Goal: Task Accomplishment & Management: Manage account settings

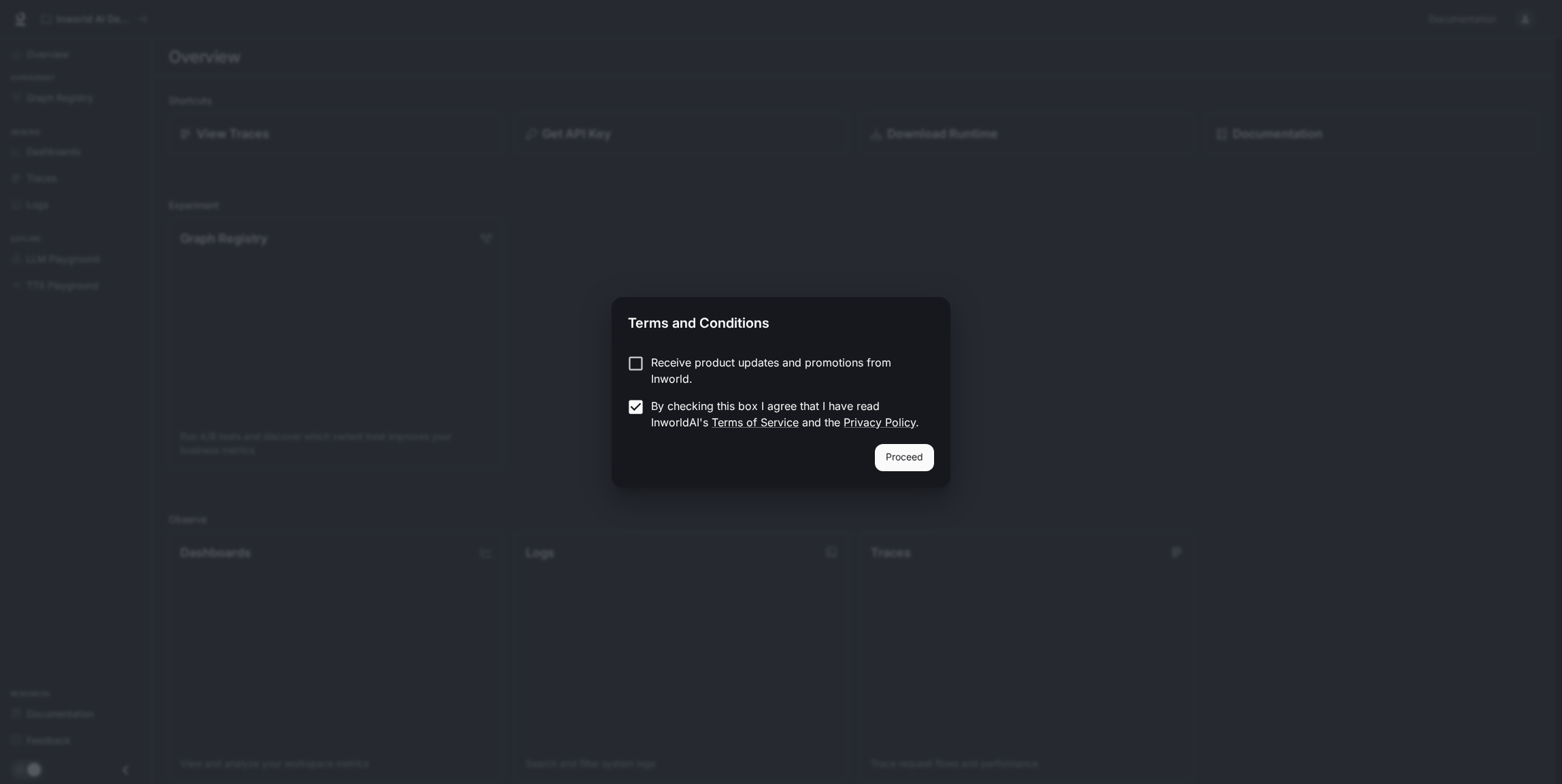
click at [913, 467] on button "Proceed" at bounding box center [904, 458] width 59 height 27
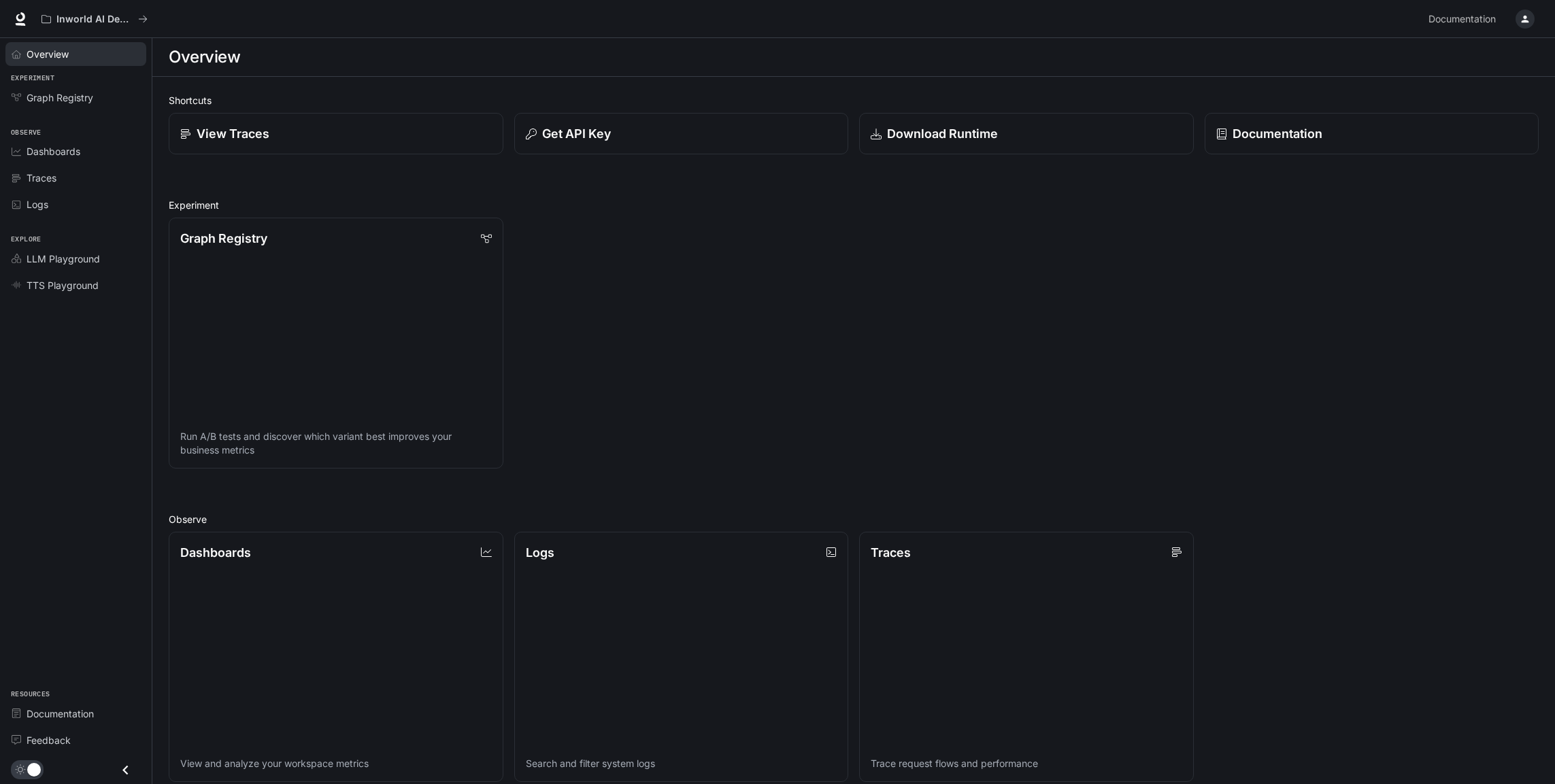
click at [17, 59] on icon "Overview" at bounding box center [16, 54] width 10 height 10
click at [89, 266] on span "LLM Playground" at bounding box center [63, 258] width 74 height 14
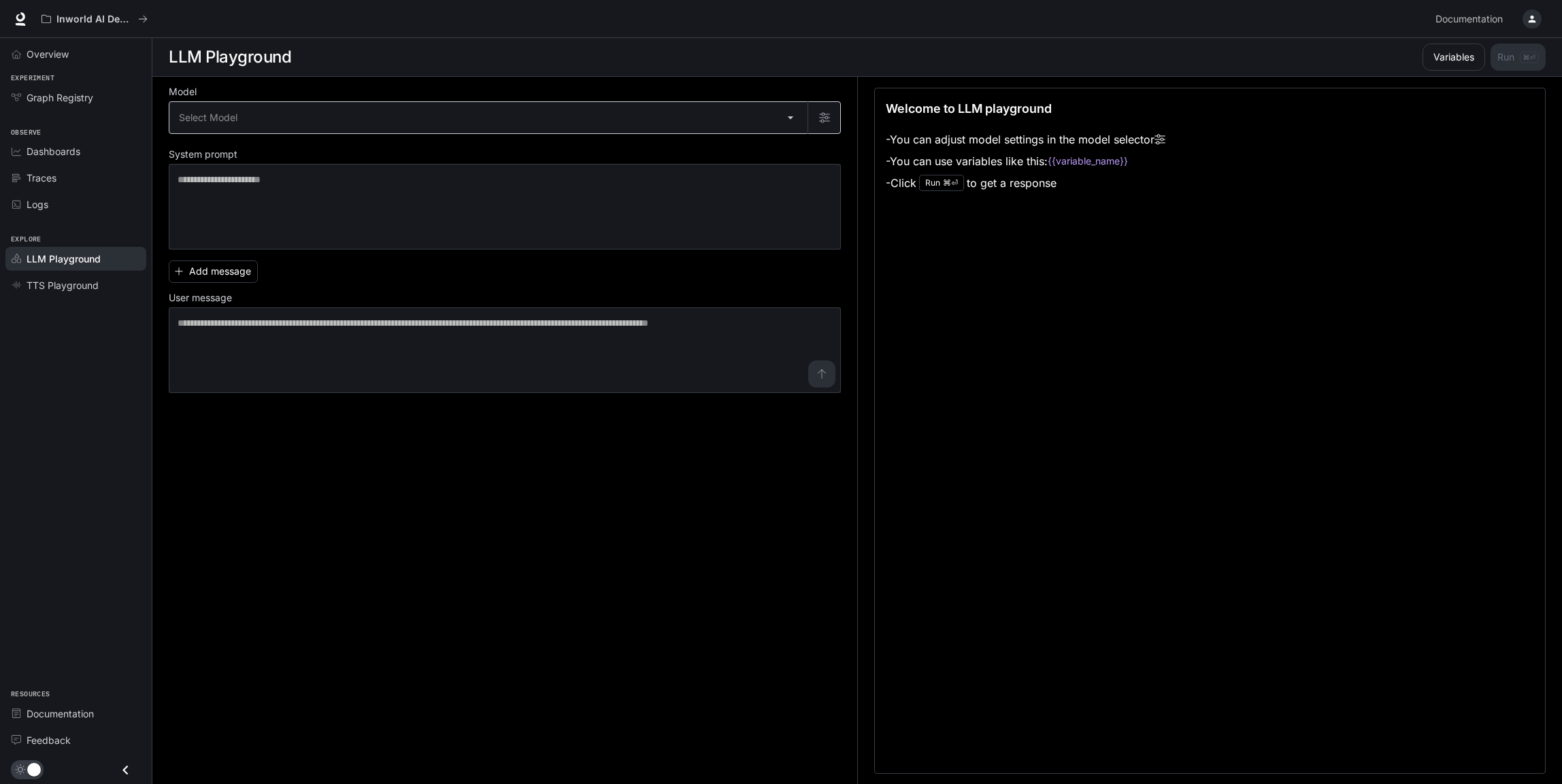
click at [280, 144] on body "Skip to main content Inworld AI Demos Documentation Documentation Portal Overvi…" at bounding box center [781, 392] width 1562 height 785
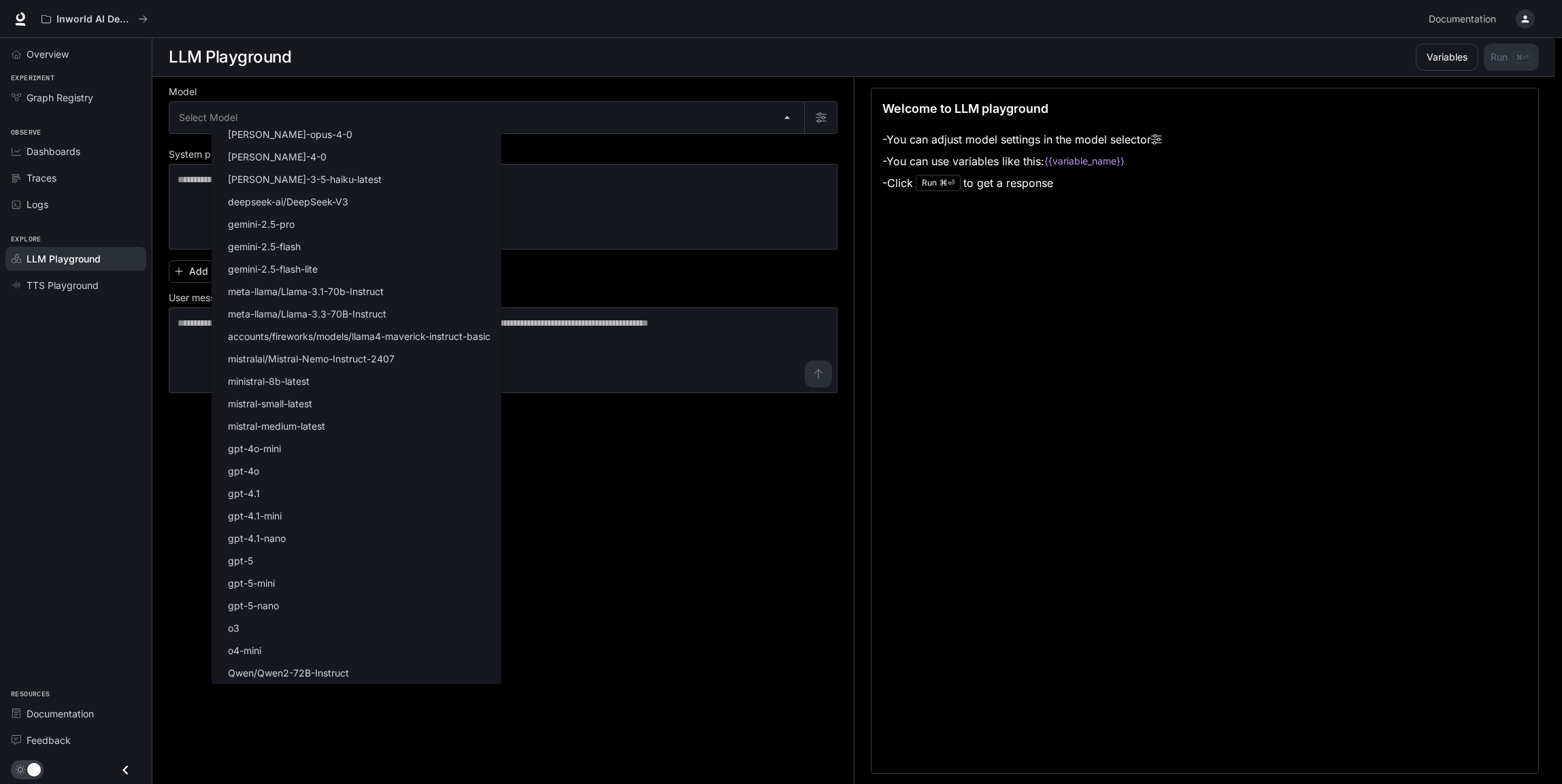
click at [652, 542] on div at bounding box center [781, 392] width 1562 height 784
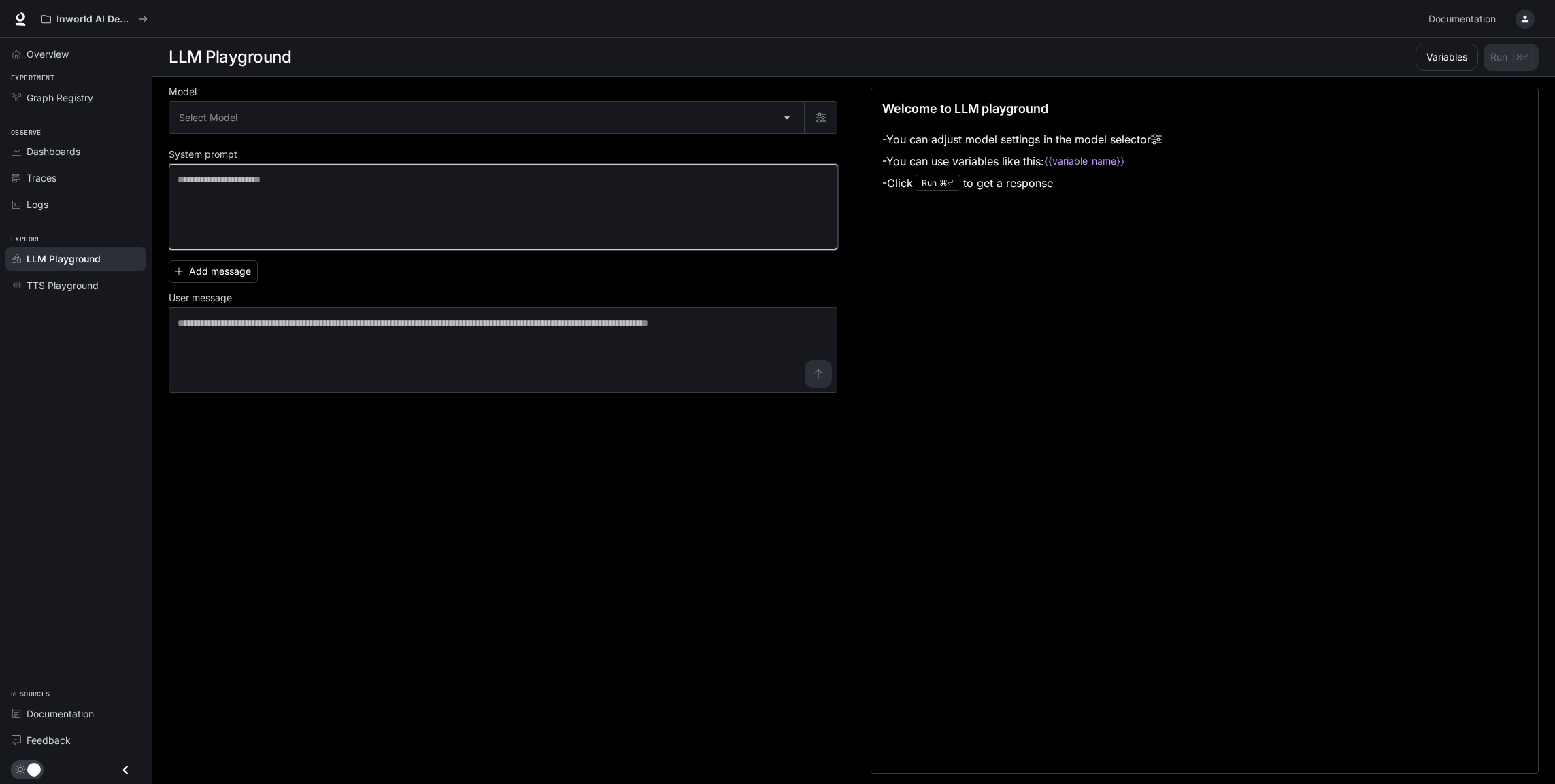
click at [473, 240] on textarea at bounding box center [503, 207] width 651 height 68
click at [72, 292] on span "TTS Playground" at bounding box center [63, 285] width 72 height 14
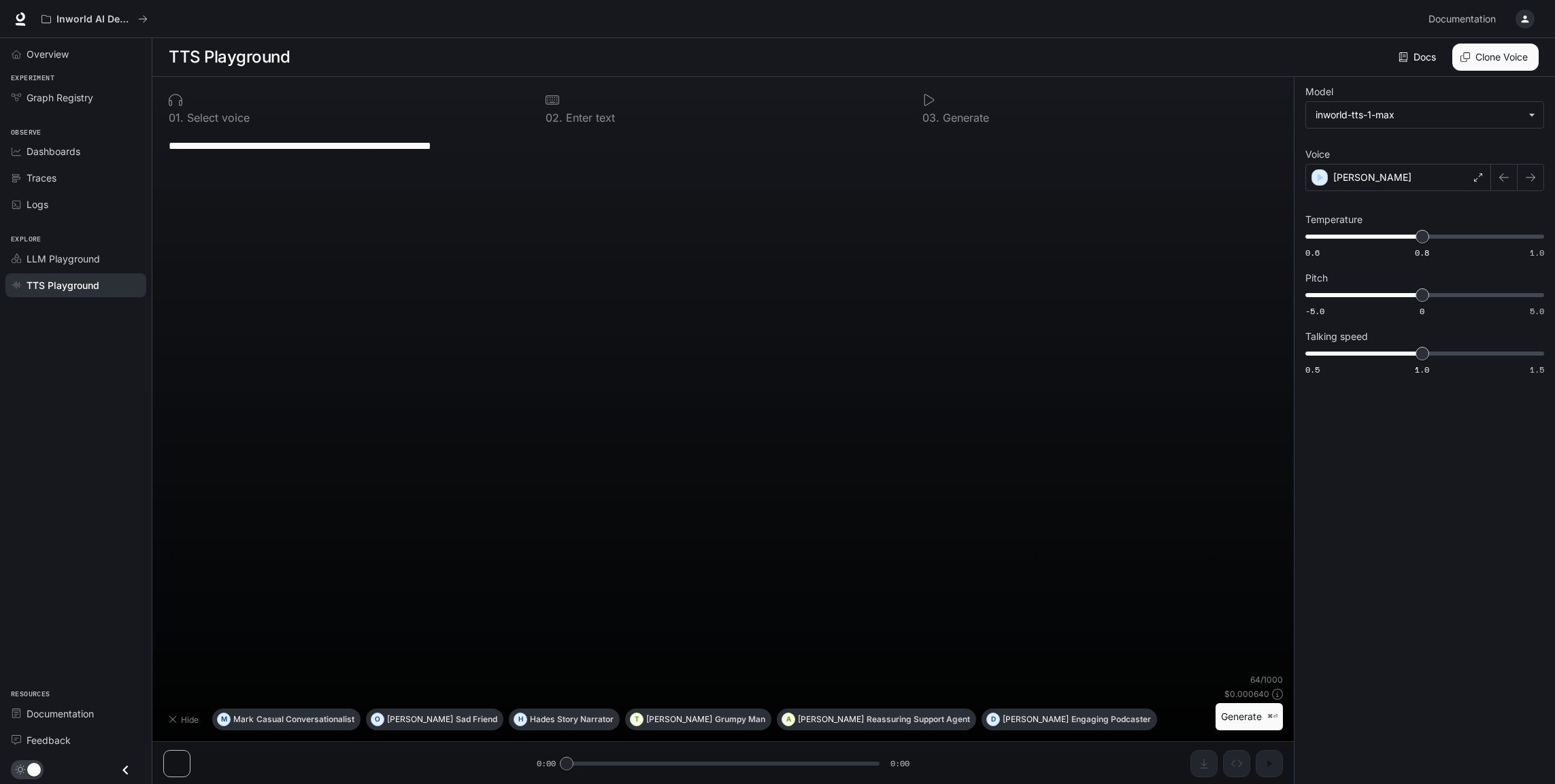
click at [418, 334] on div "**********" at bounding box center [723, 403] width 1120 height 543
click at [585, 158] on textarea "**********" at bounding box center [667, 148] width 997 height 20
click at [1216, 704] on button "Generate ⌘⏎" at bounding box center [1249, 717] width 67 height 28
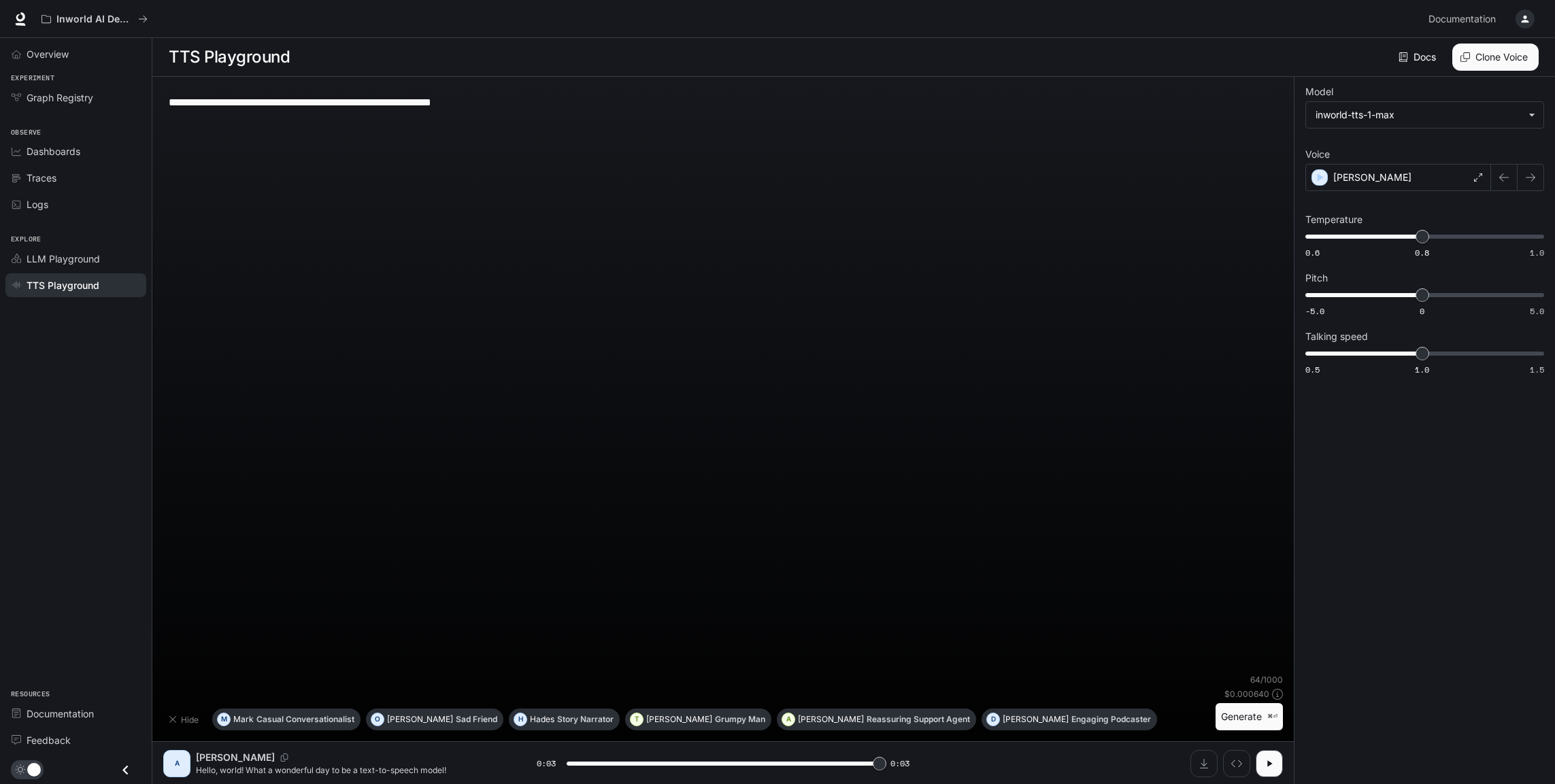
type input "*"
click at [179, 714] on icon "button" at bounding box center [173, 719] width 11 height 11
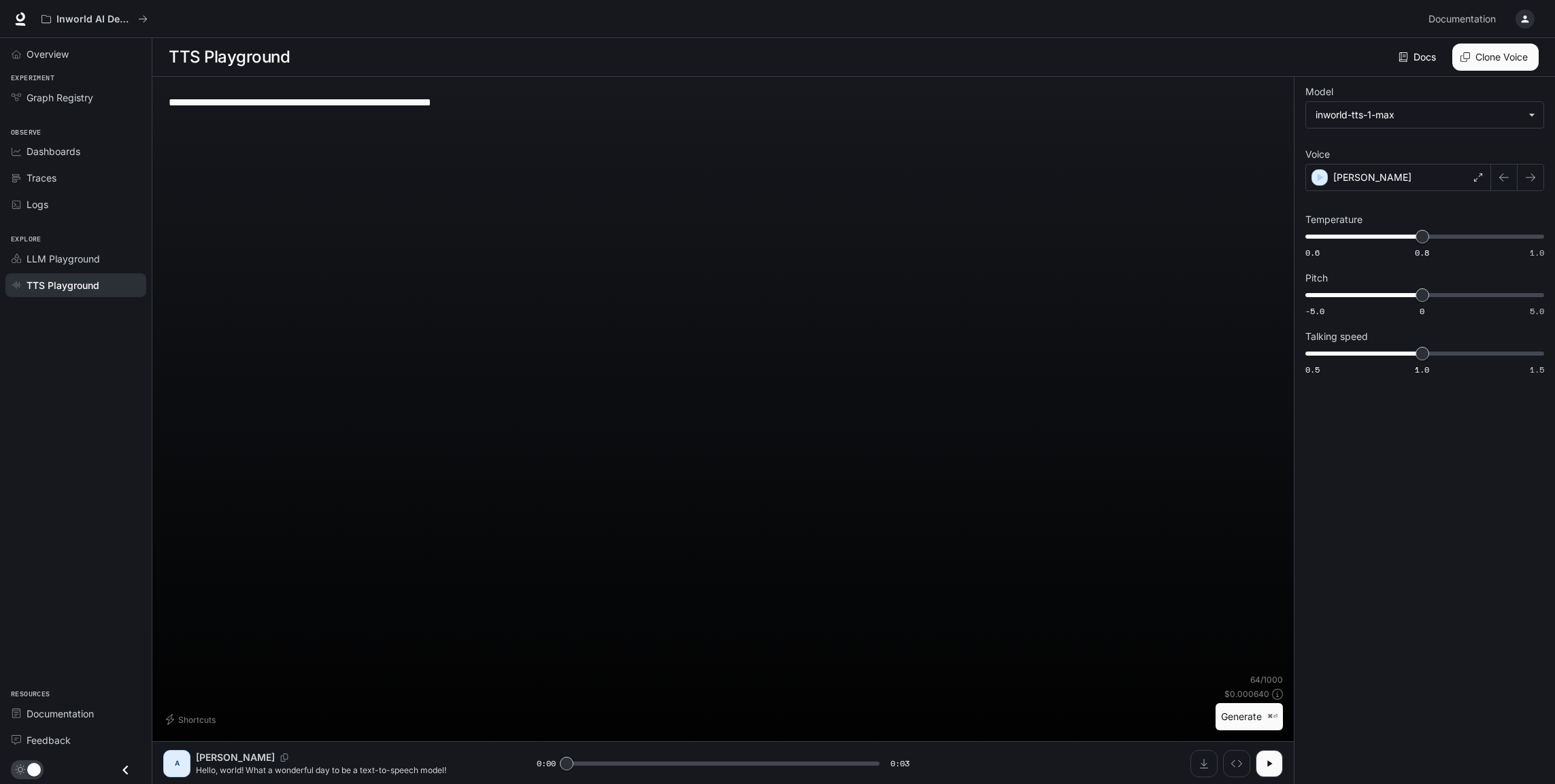
click at [348, 708] on div "Shortcuts" at bounding box center [687, 719] width 1047 height 22
click at [520, 114] on textarea "**********" at bounding box center [667, 104] width 997 height 20
click at [565, 114] on textarea "**********" at bounding box center [667, 104] width 997 height 20
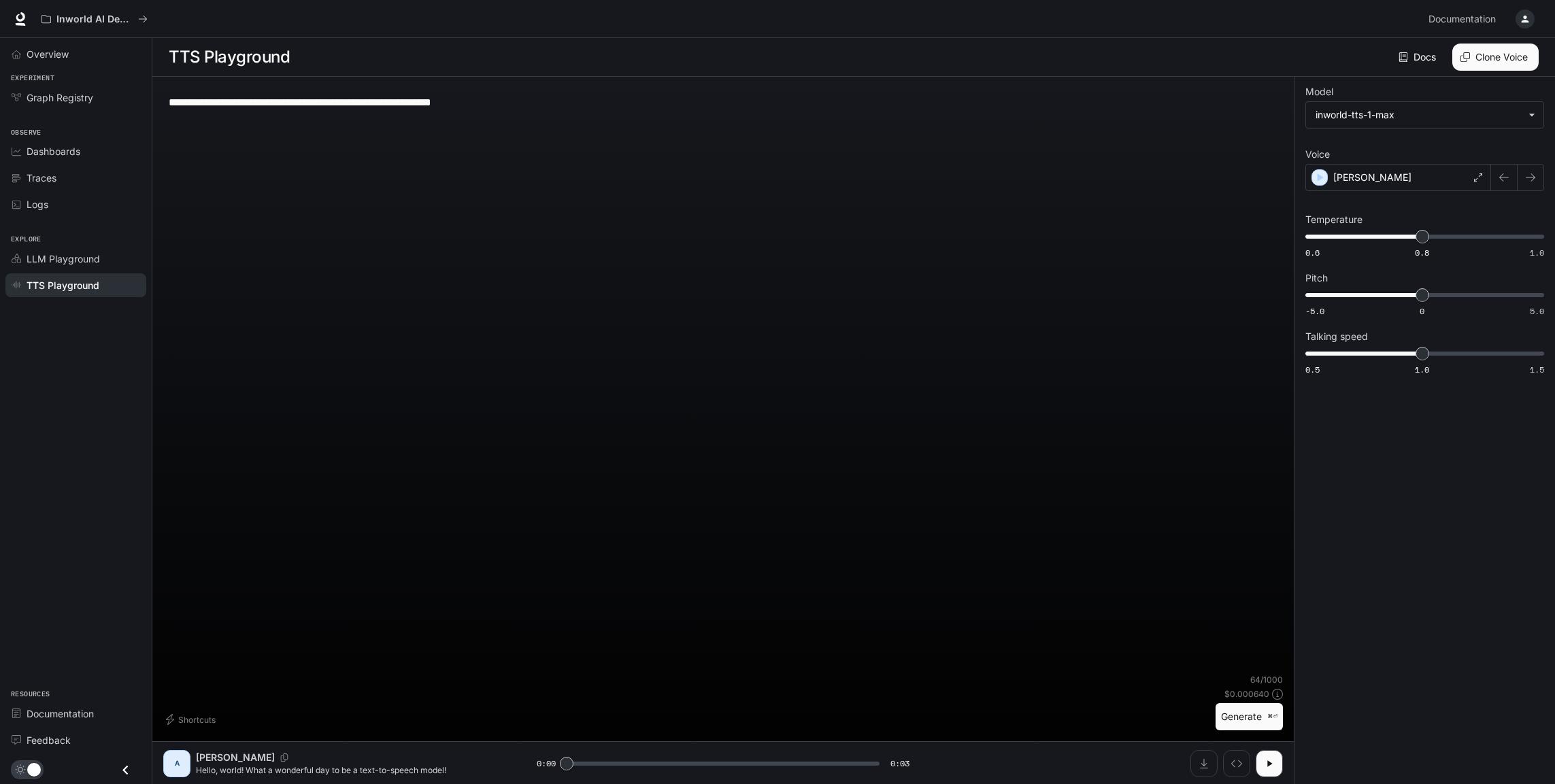
type textarea "*"
type textarea "**********"
click at [1256, 753] on button "button" at bounding box center [1269, 764] width 27 height 27
click at [1216, 703] on button "Generate ⌘⏎" at bounding box center [1249, 717] width 67 height 28
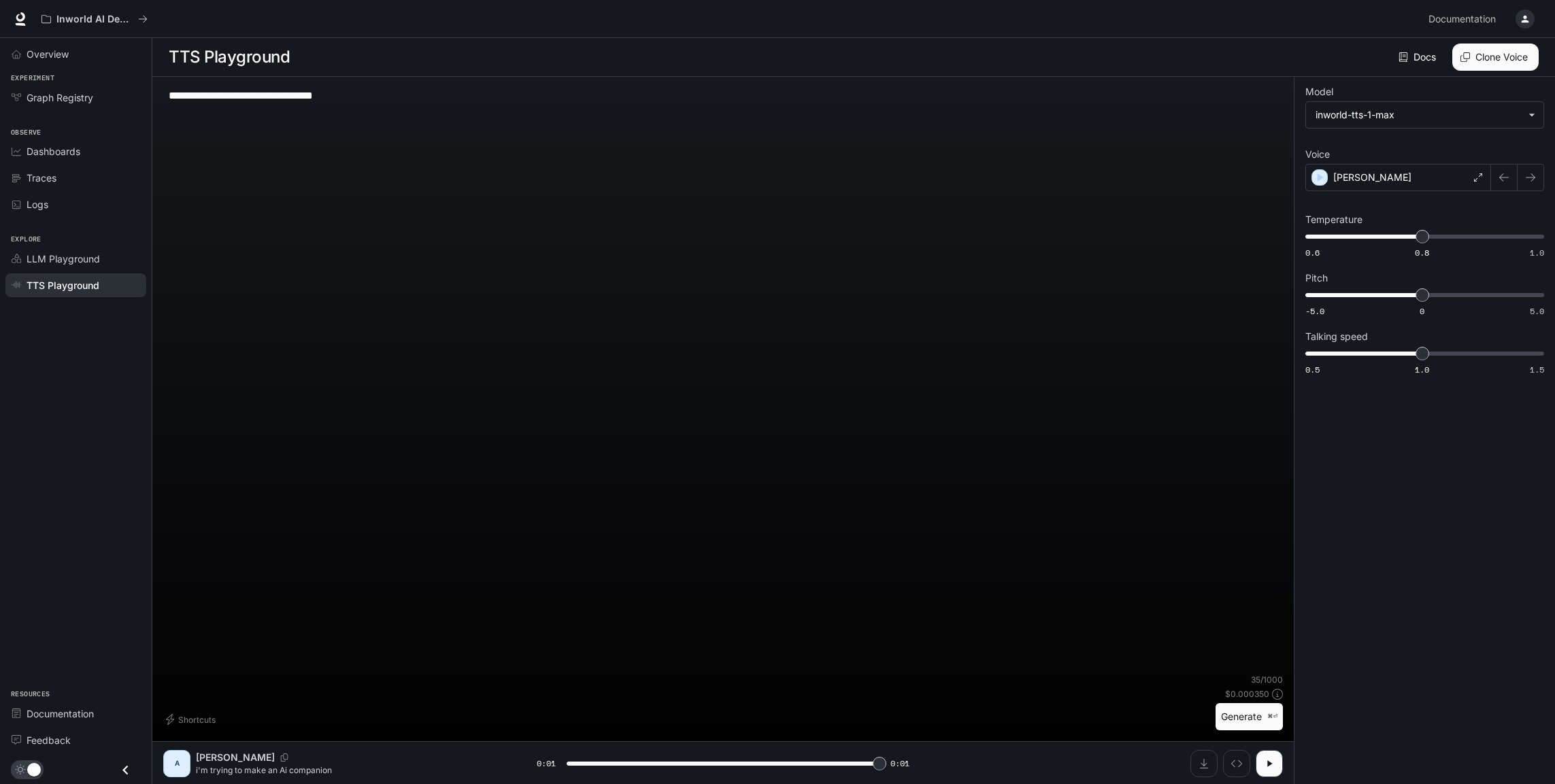
type input "*"
click at [1396, 69] on link "Docs" at bounding box center [1418, 57] width 46 height 27
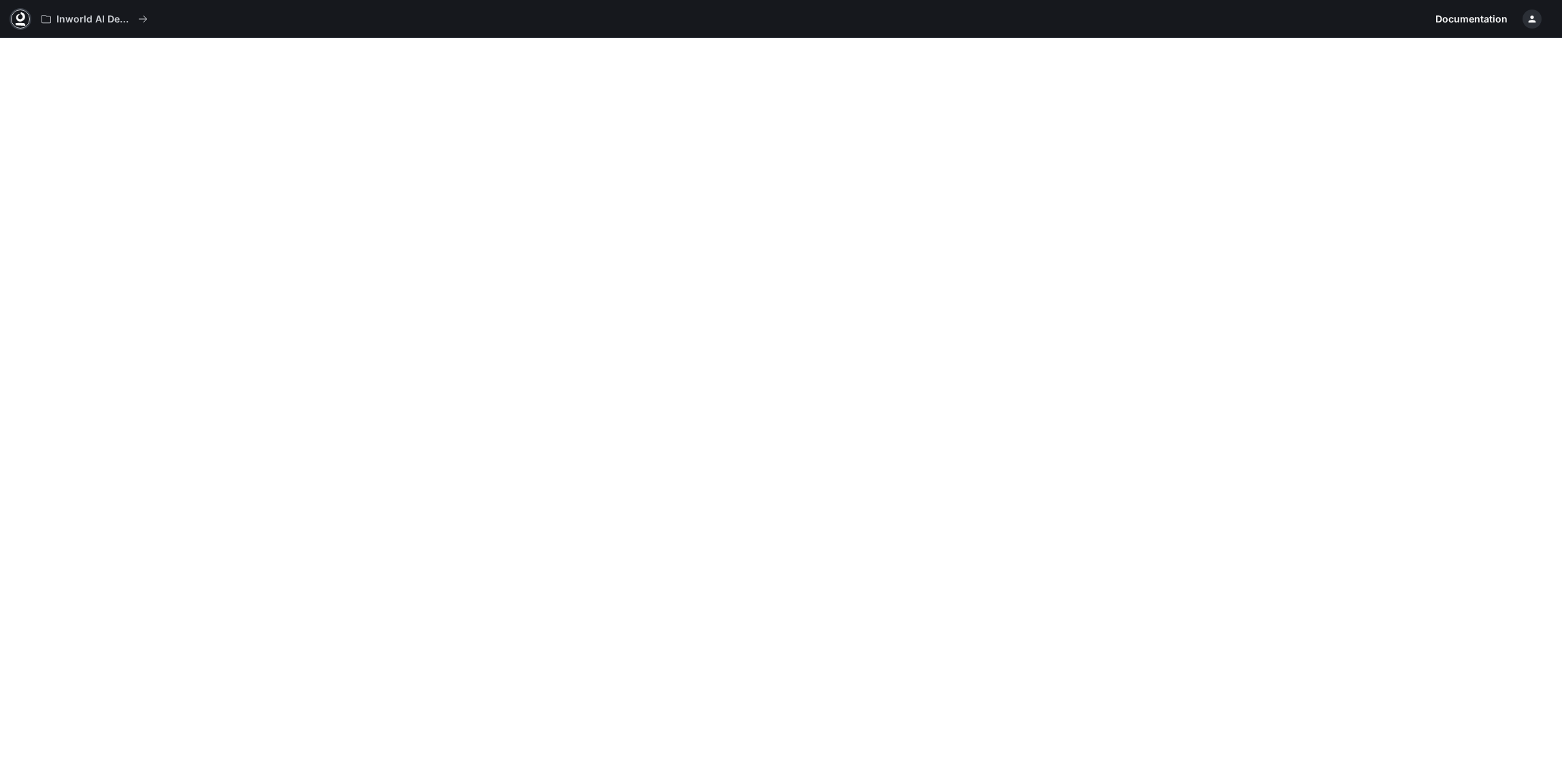
click at [26, 26] on icon at bounding box center [20, 25] width 10 height 3
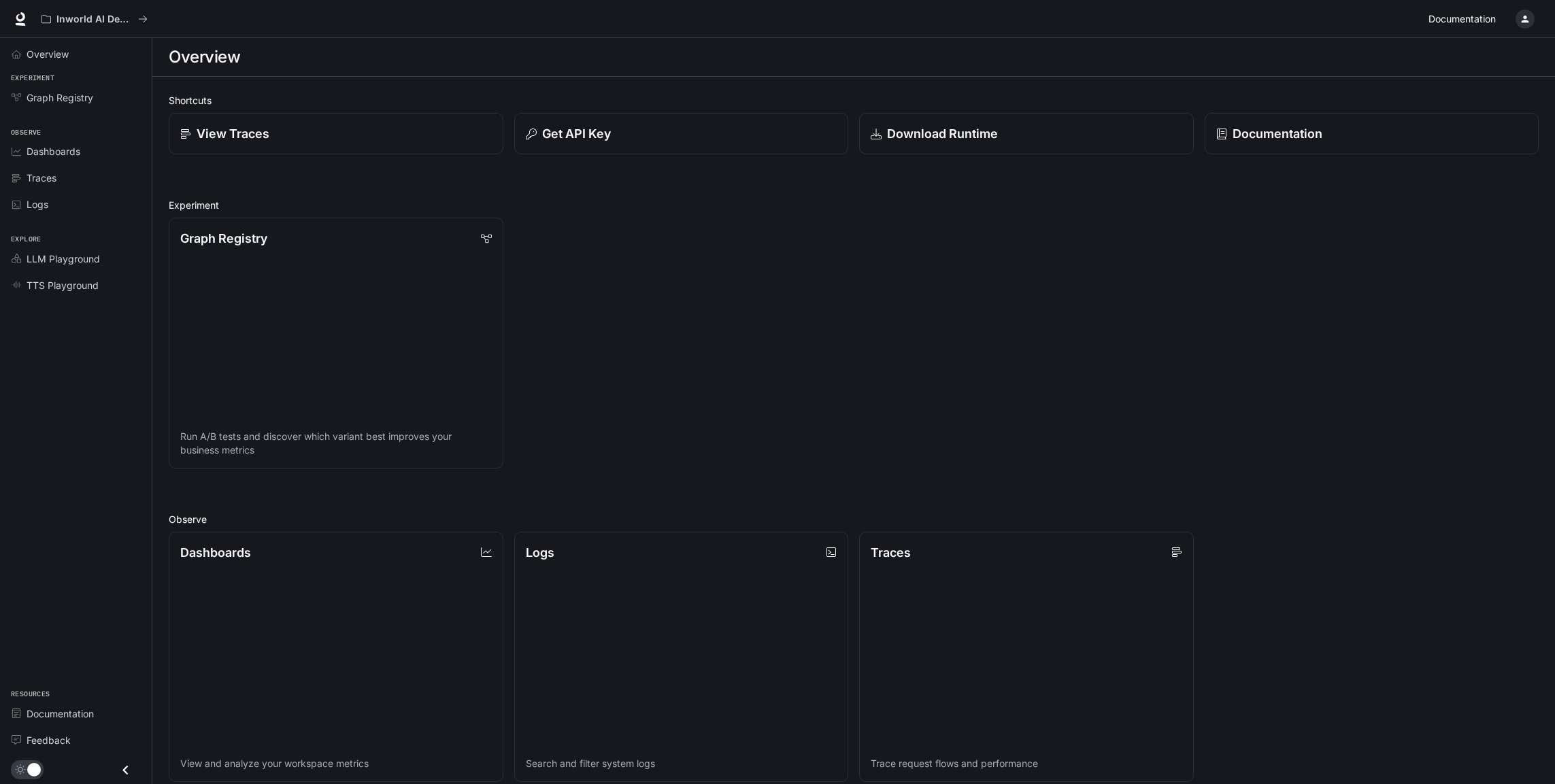
click at [1428, 24] on span "Documentation" at bounding box center [1462, 19] width 67 height 17
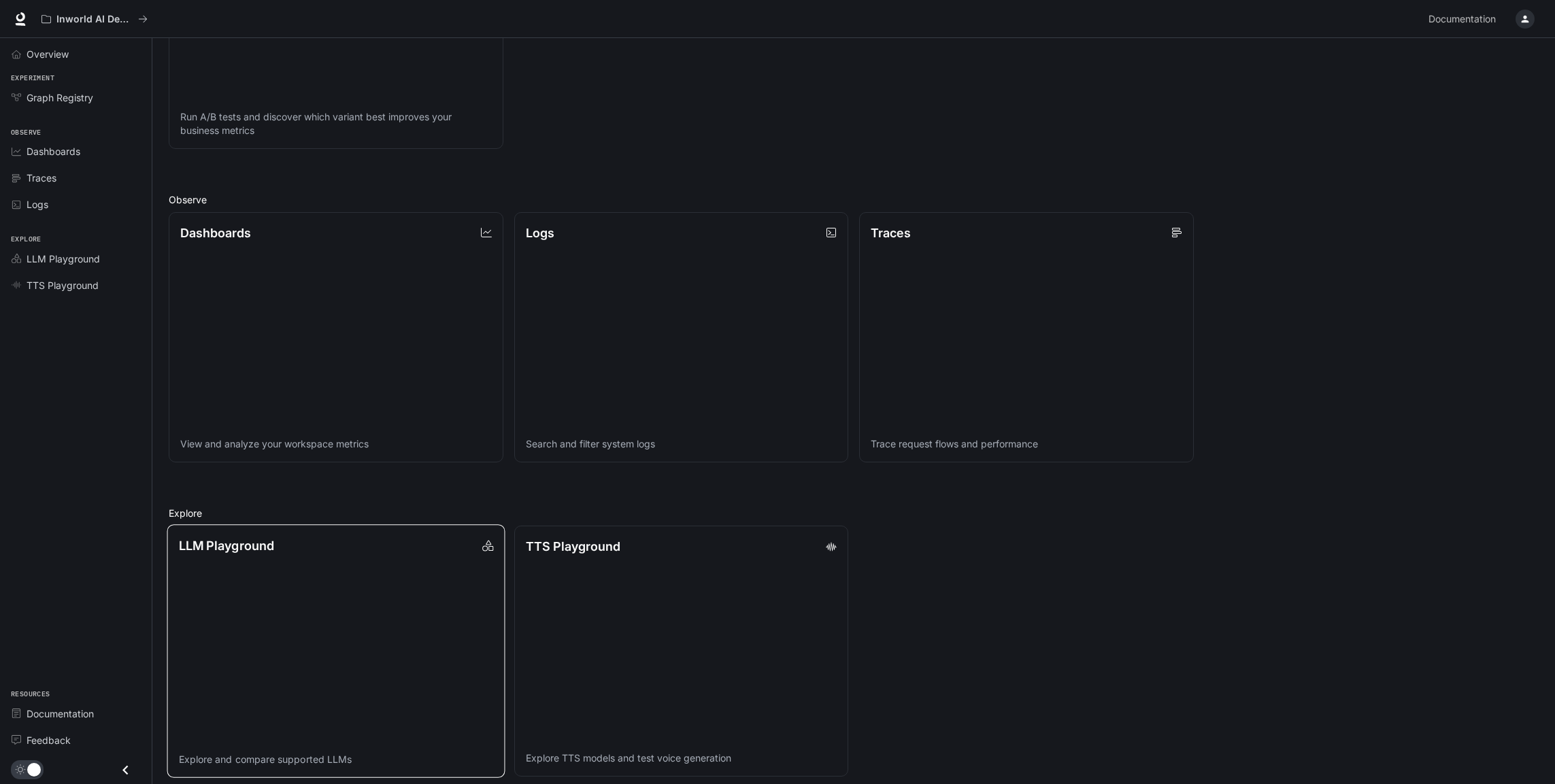
scroll to position [388, 0]
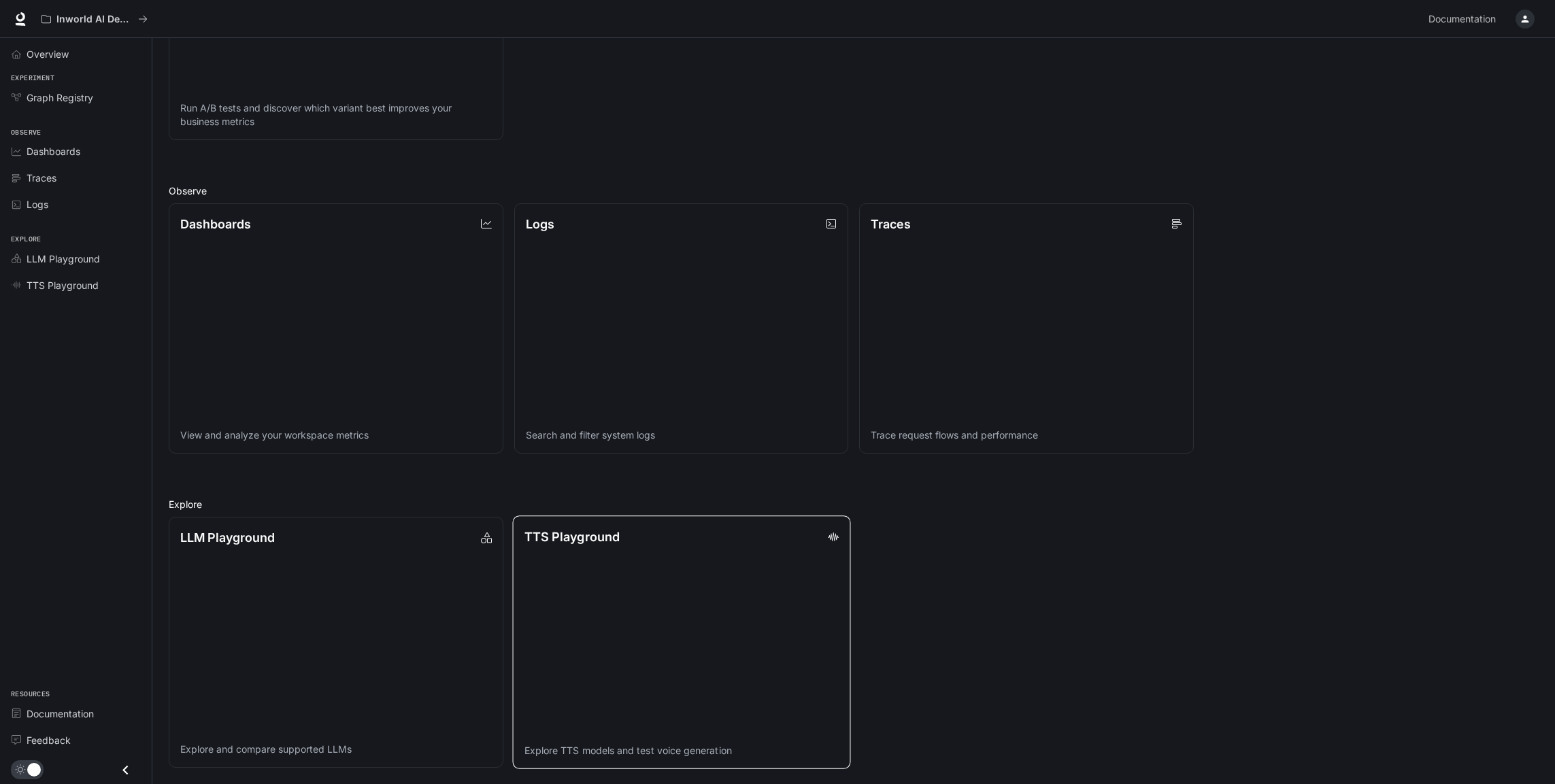
click at [730, 546] on div "TTS Playground" at bounding box center [681, 537] width 314 height 18
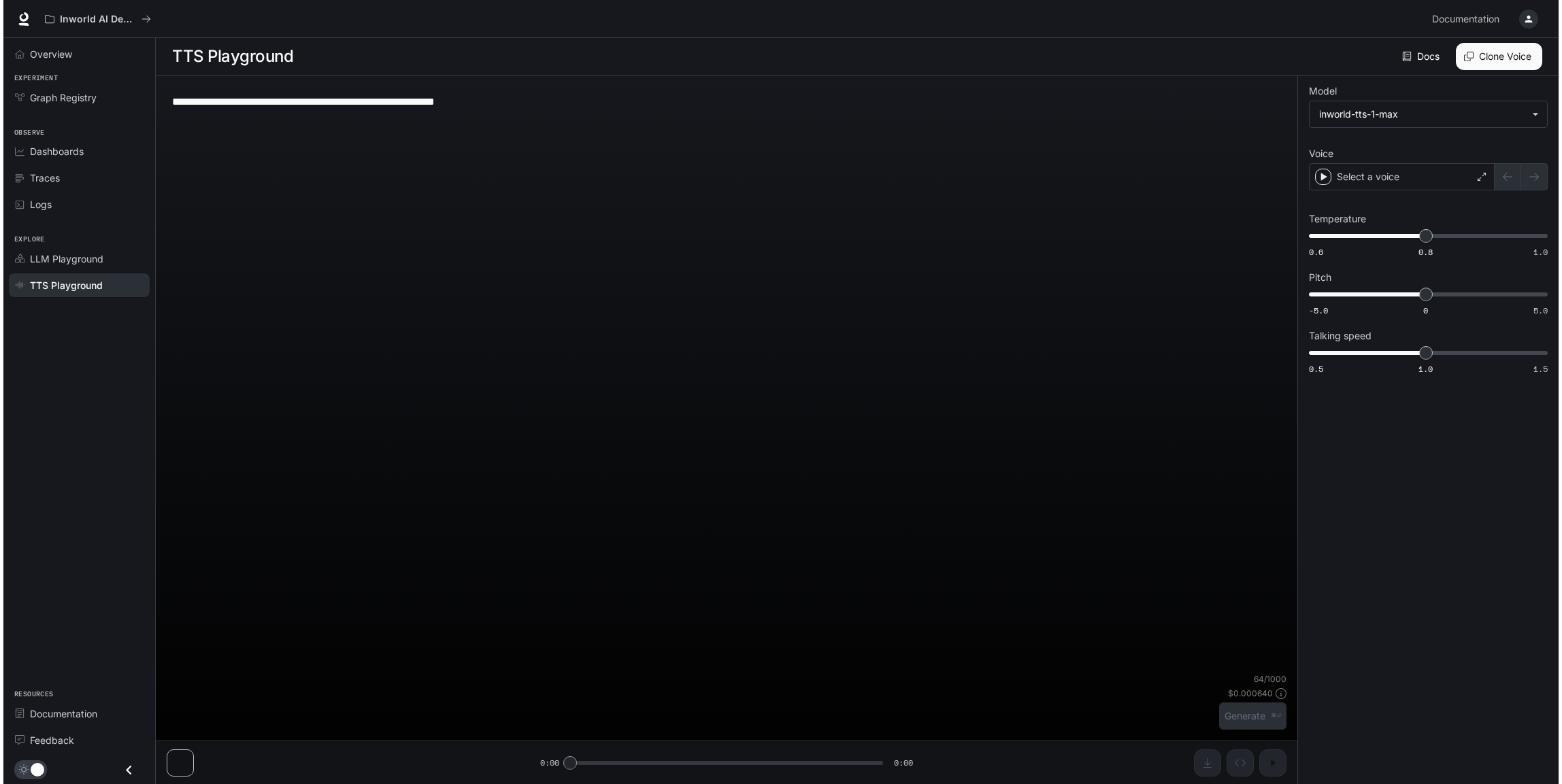
scroll to position [1, 0]
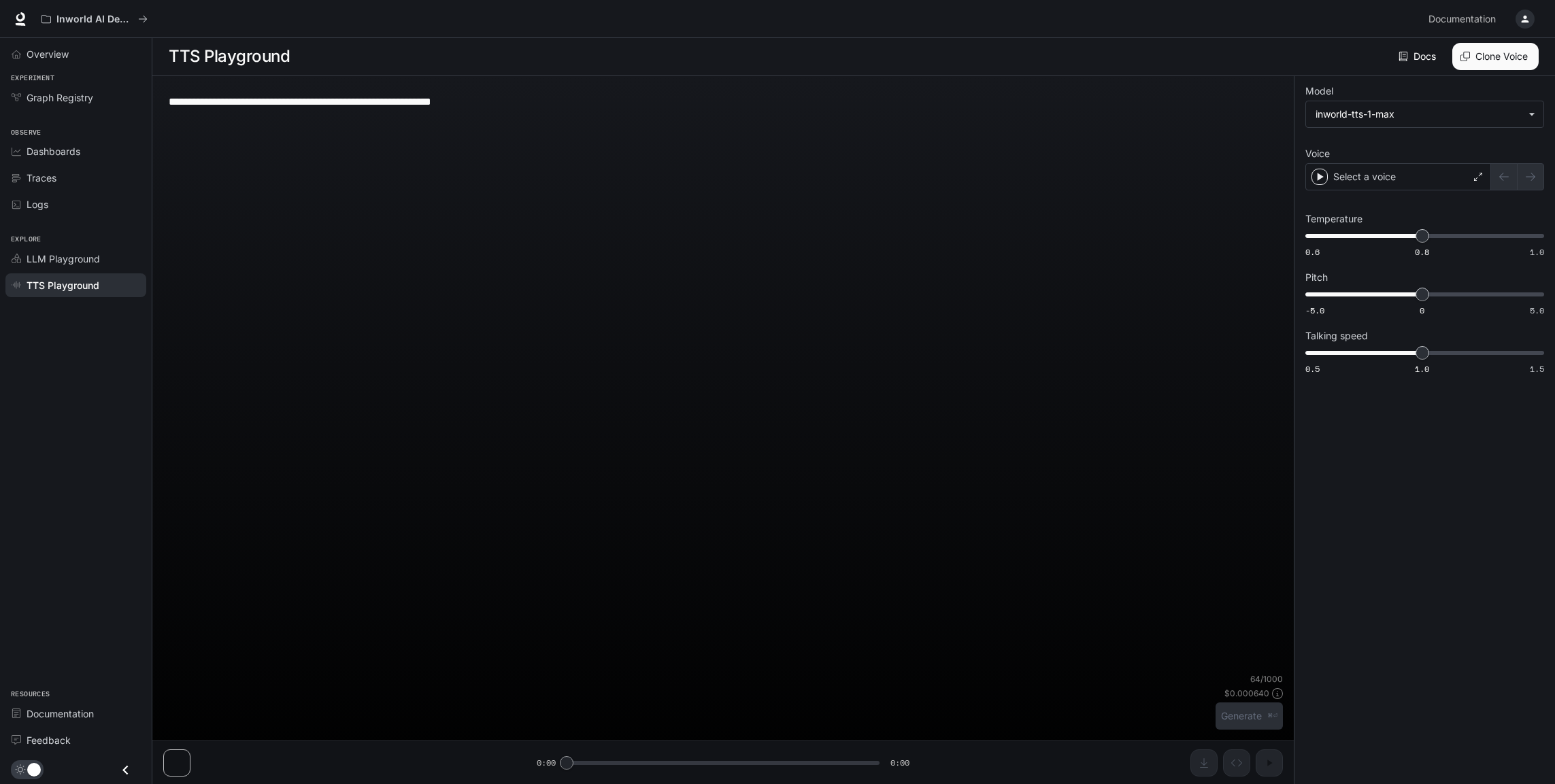
type textarea "**********"
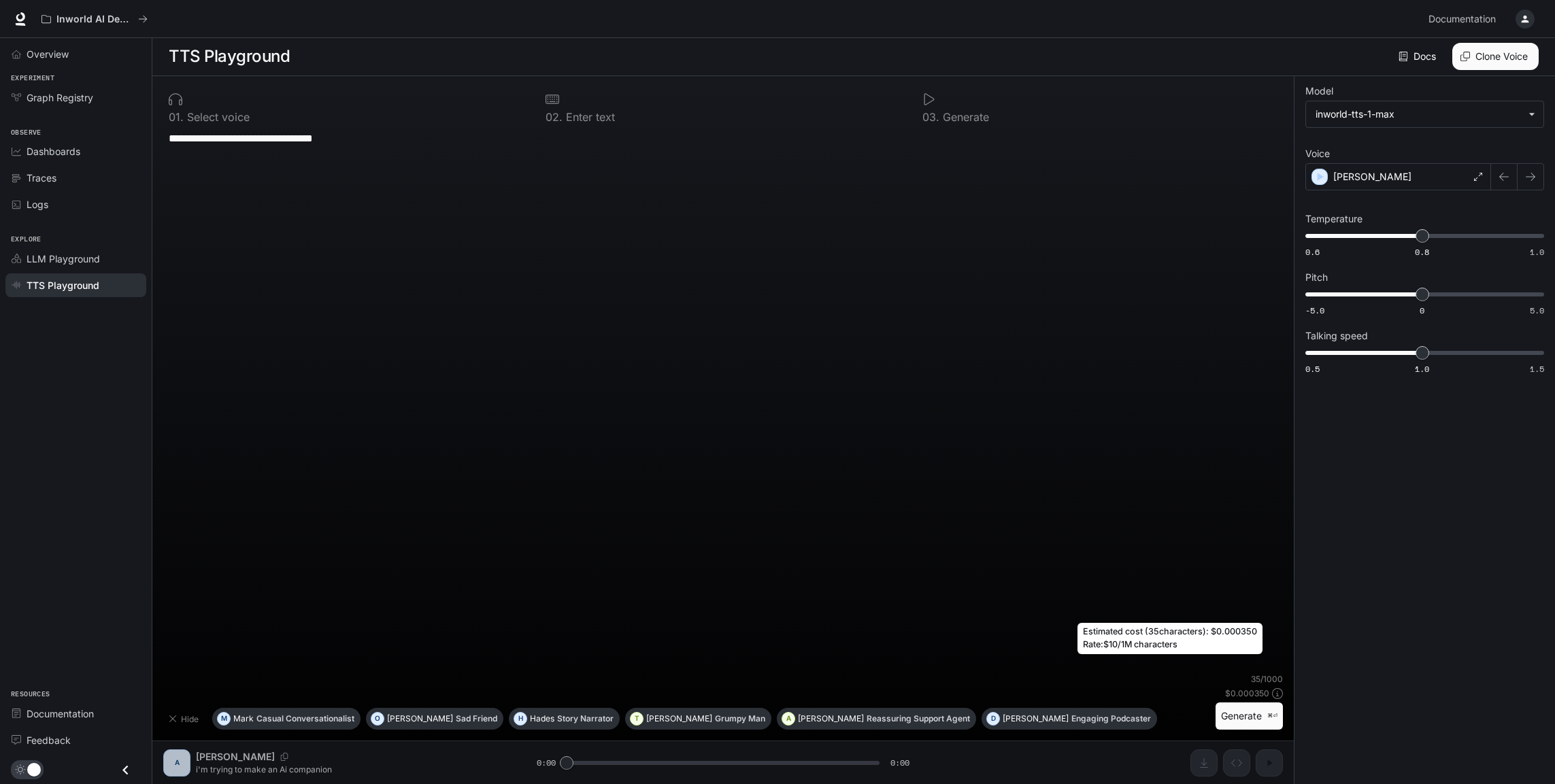
click at [1272, 688] on icon at bounding box center [1278, 693] width 11 height 11
click at [1520, 24] on icon "button" at bounding box center [1525, 19] width 11 height 11
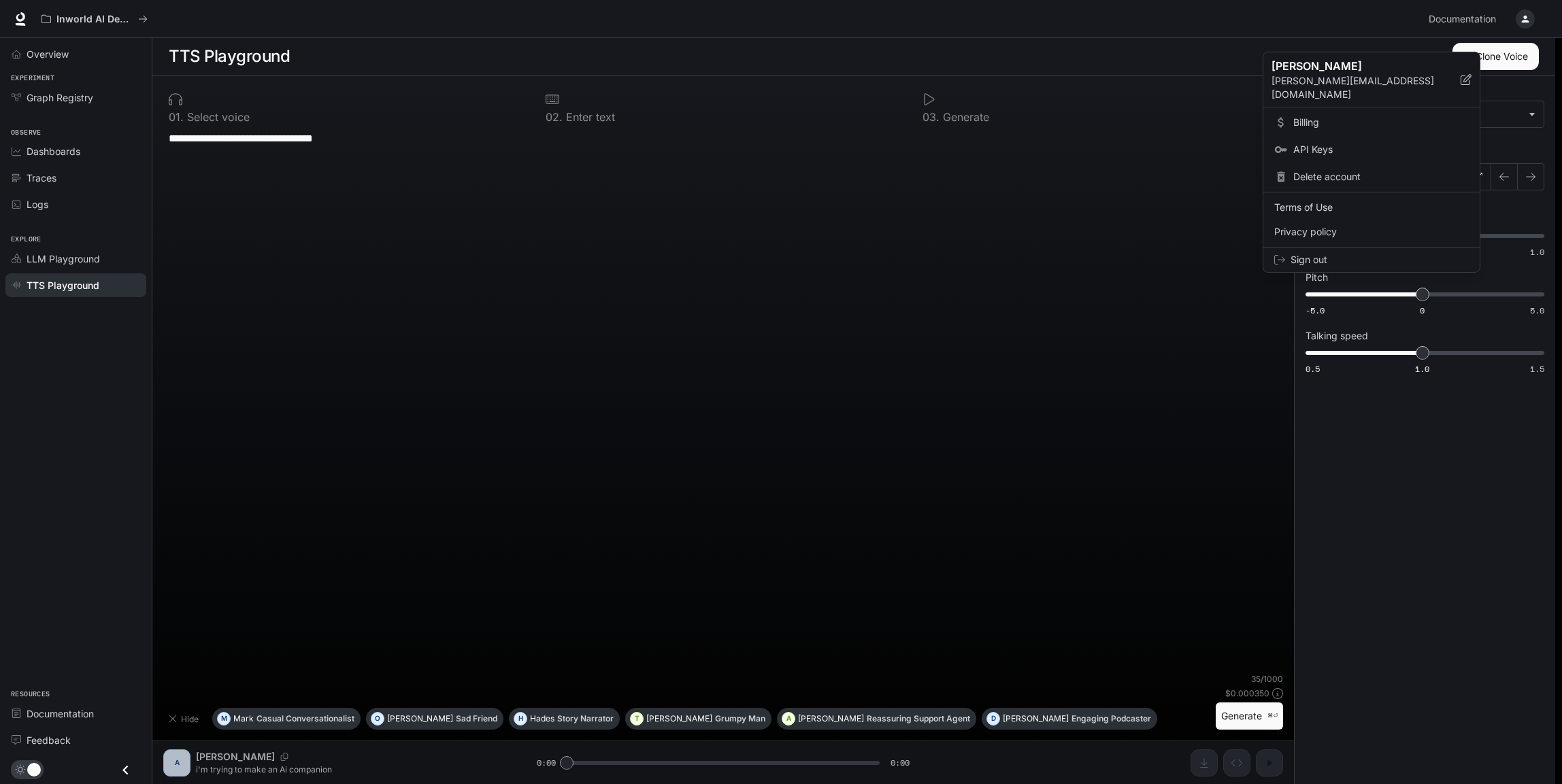
click at [1325, 123] on span "Billing" at bounding box center [1381, 123] width 176 height 14
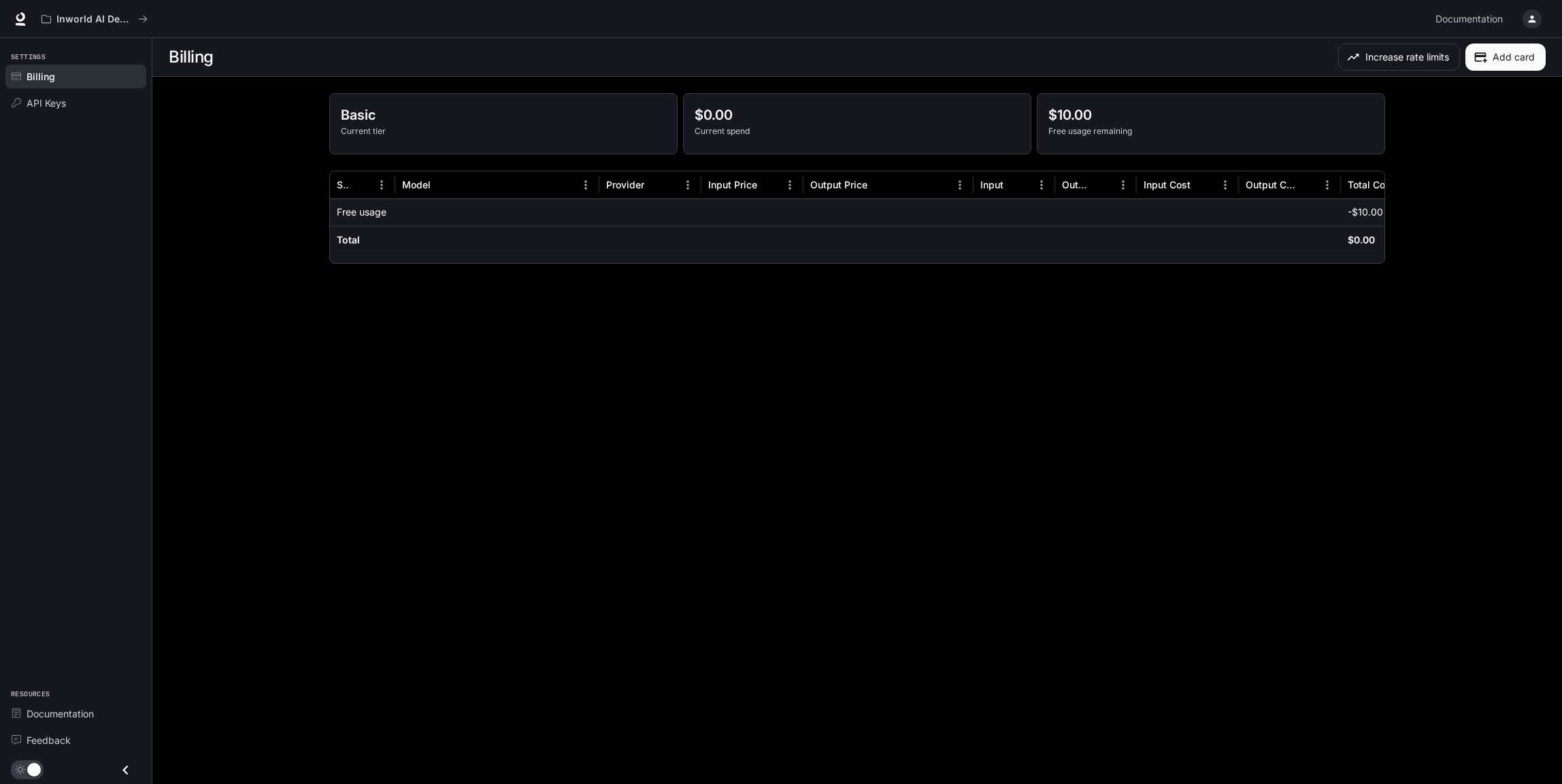
click at [1529, 22] on icon "button" at bounding box center [1532, 19] width 7 height 7
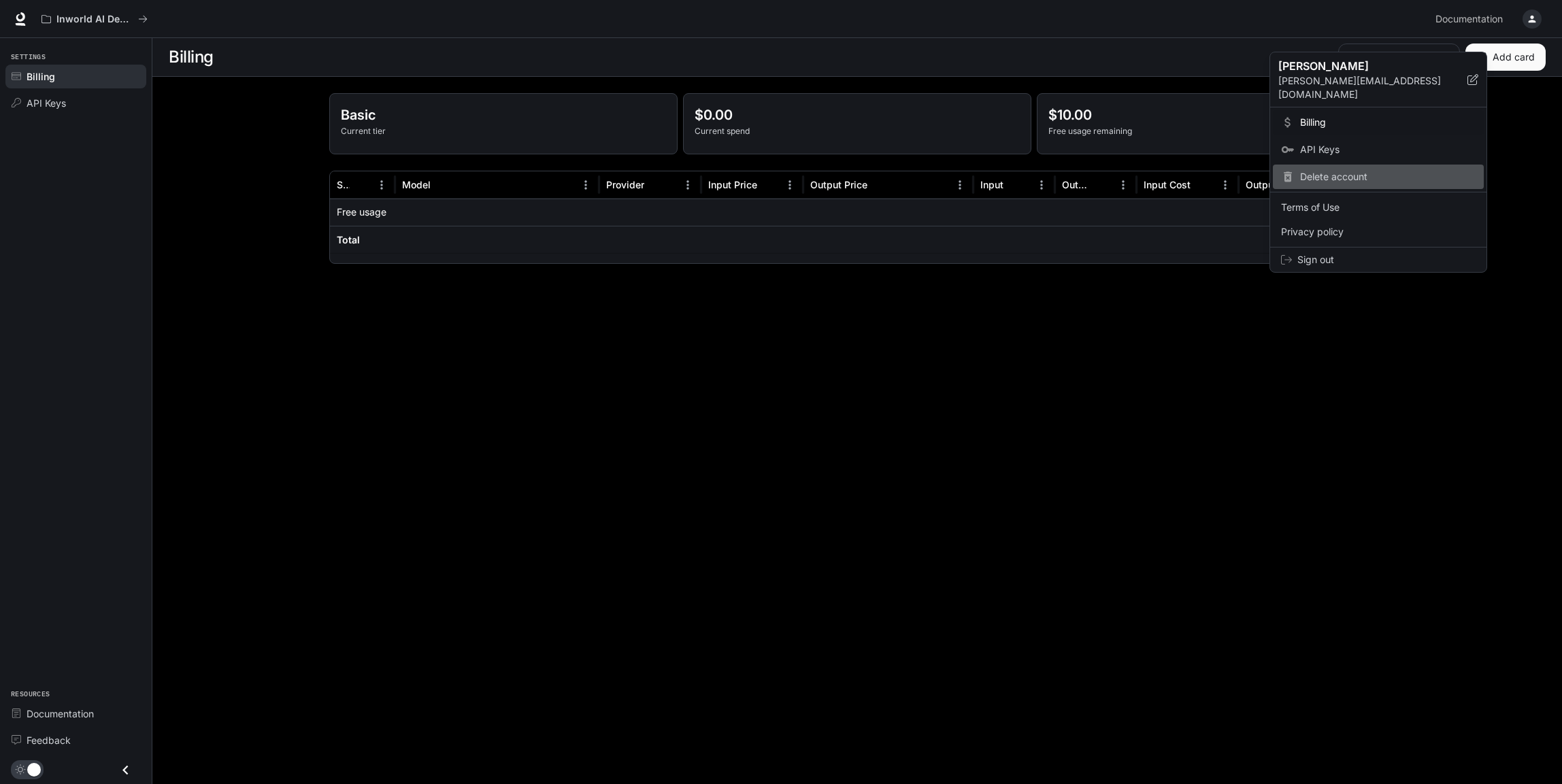
click at [1358, 184] on span "Delete account" at bounding box center [1388, 177] width 176 height 14
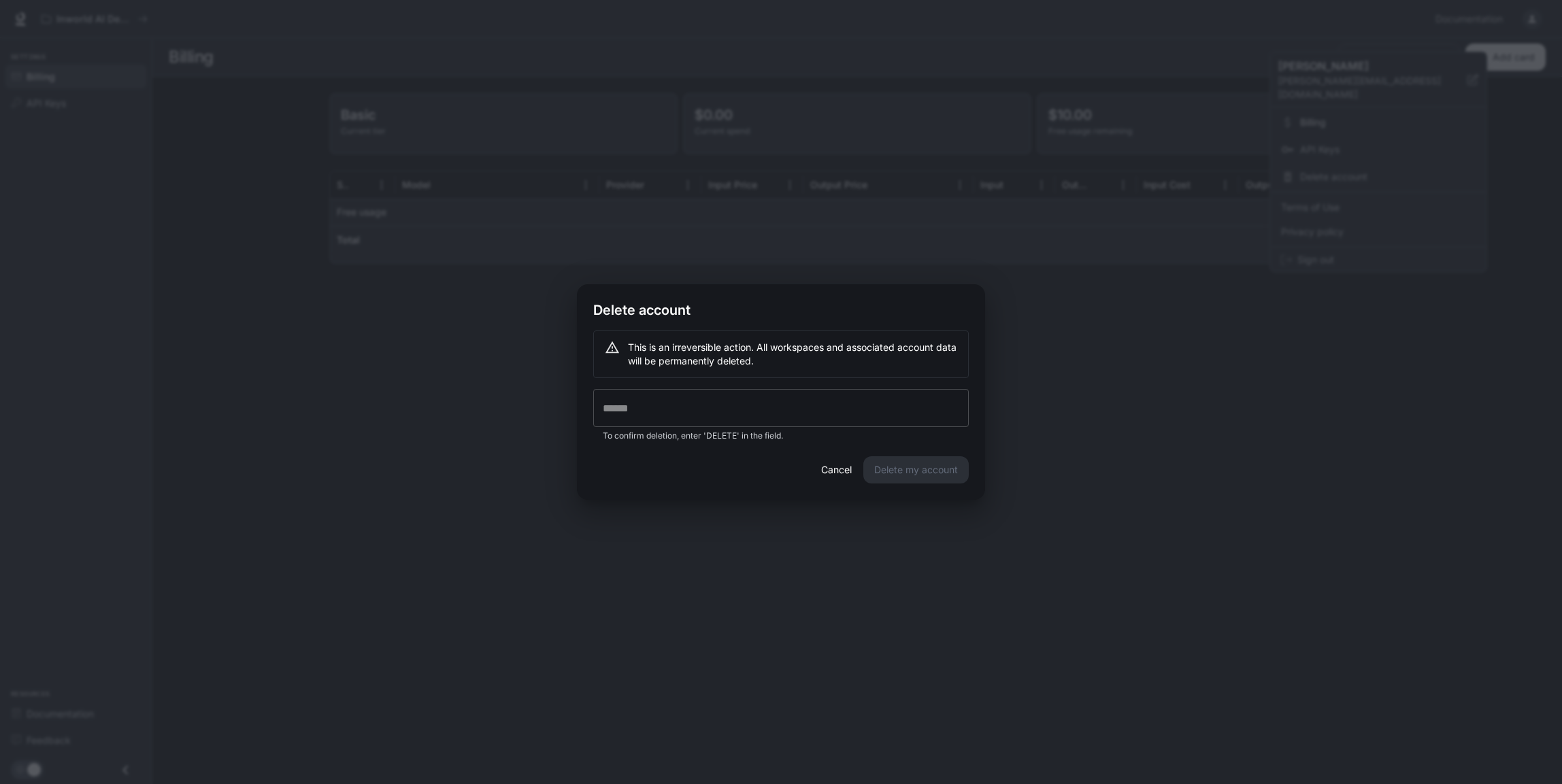
click at [829, 406] on input "text" at bounding box center [780, 408] width 376 height 38
click at [814, 480] on button "Cancel" at bounding box center [836, 470] width 44 height 27
